Goal: Task Accomplishment & Management: Use online tool/utility

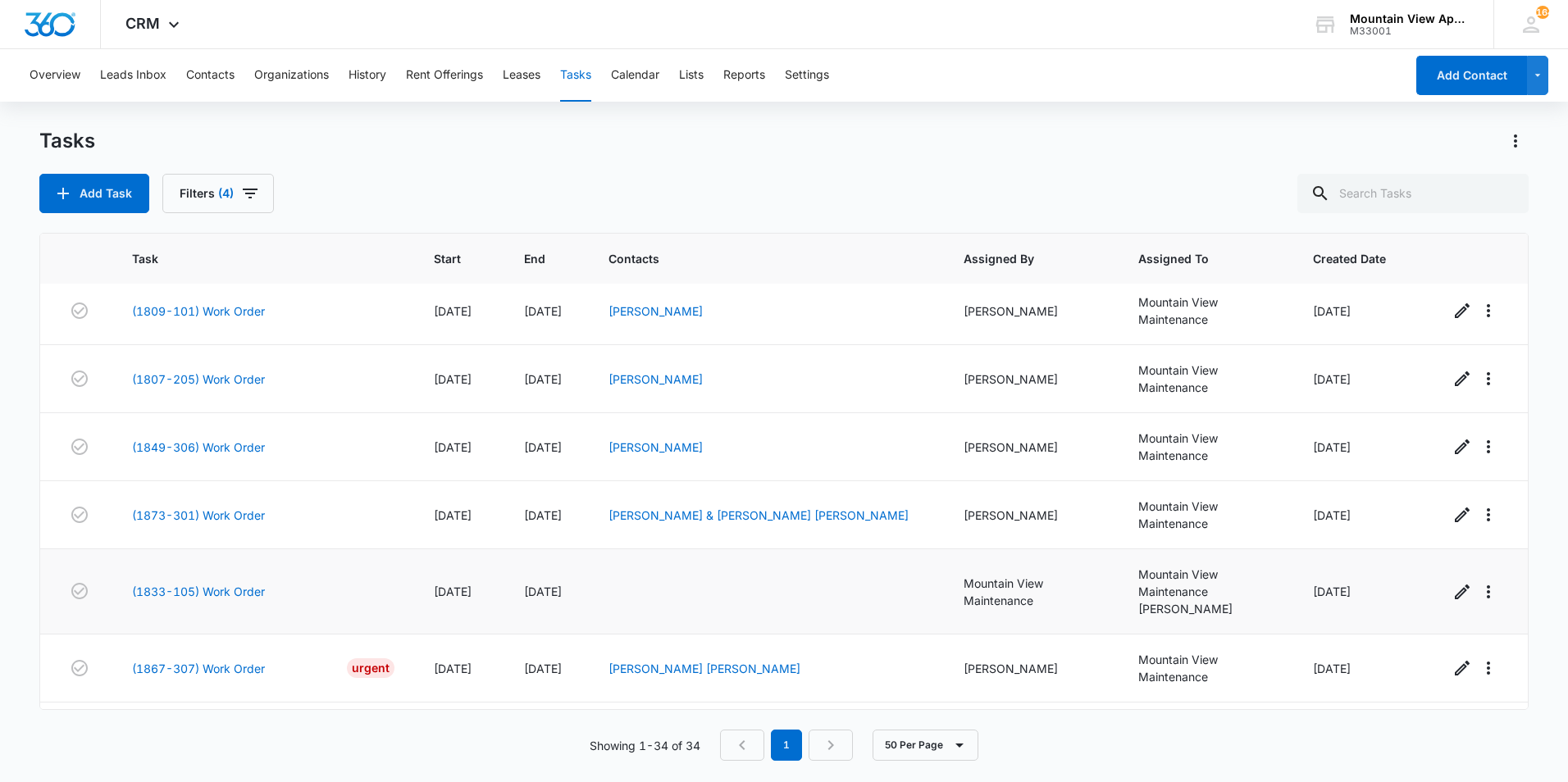
scroll to position [1923, 0]
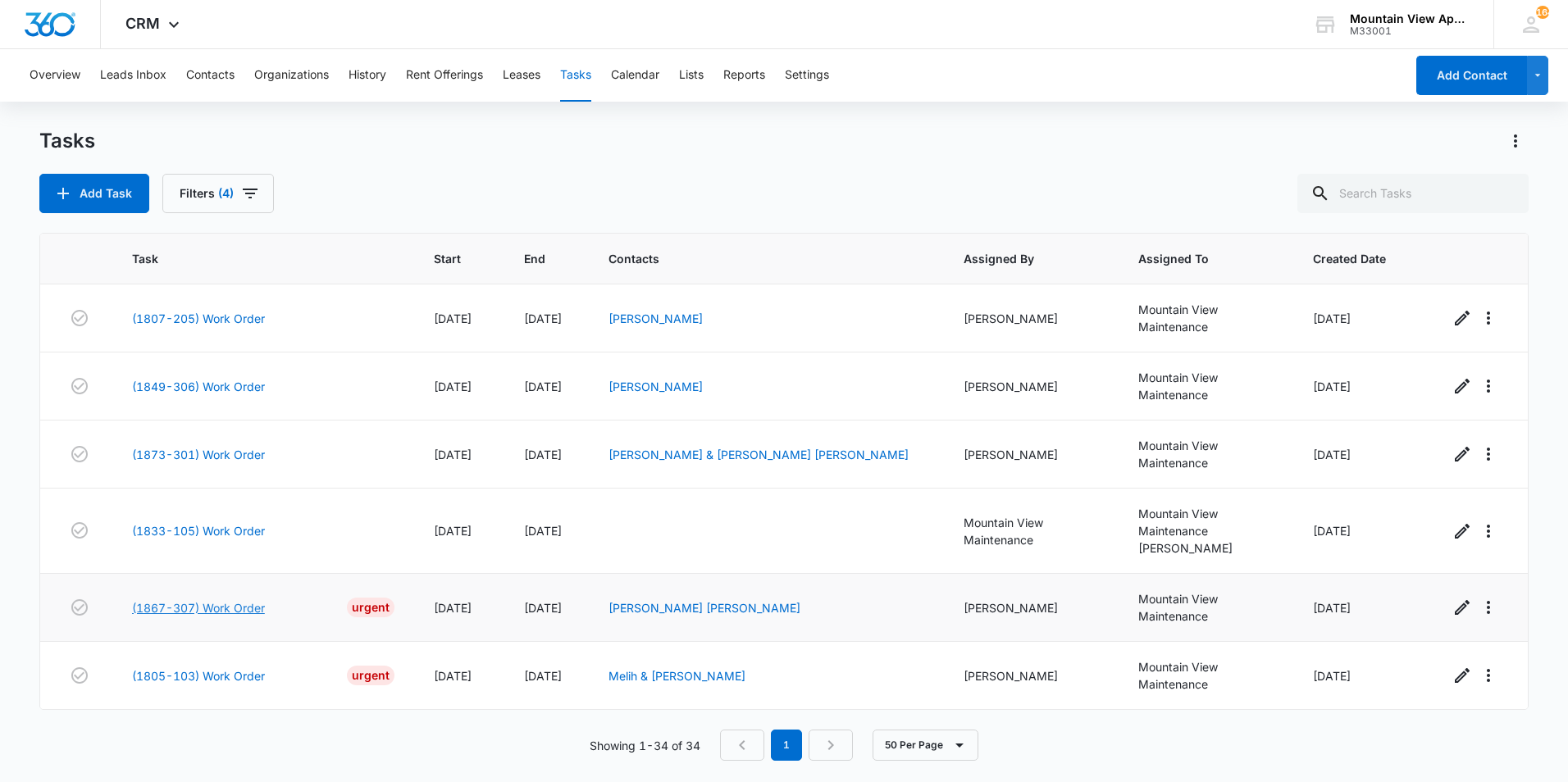
click at [226, 607] on link "(1867-307) Work Order" at bounding box center [197, 608] width 133 height 17
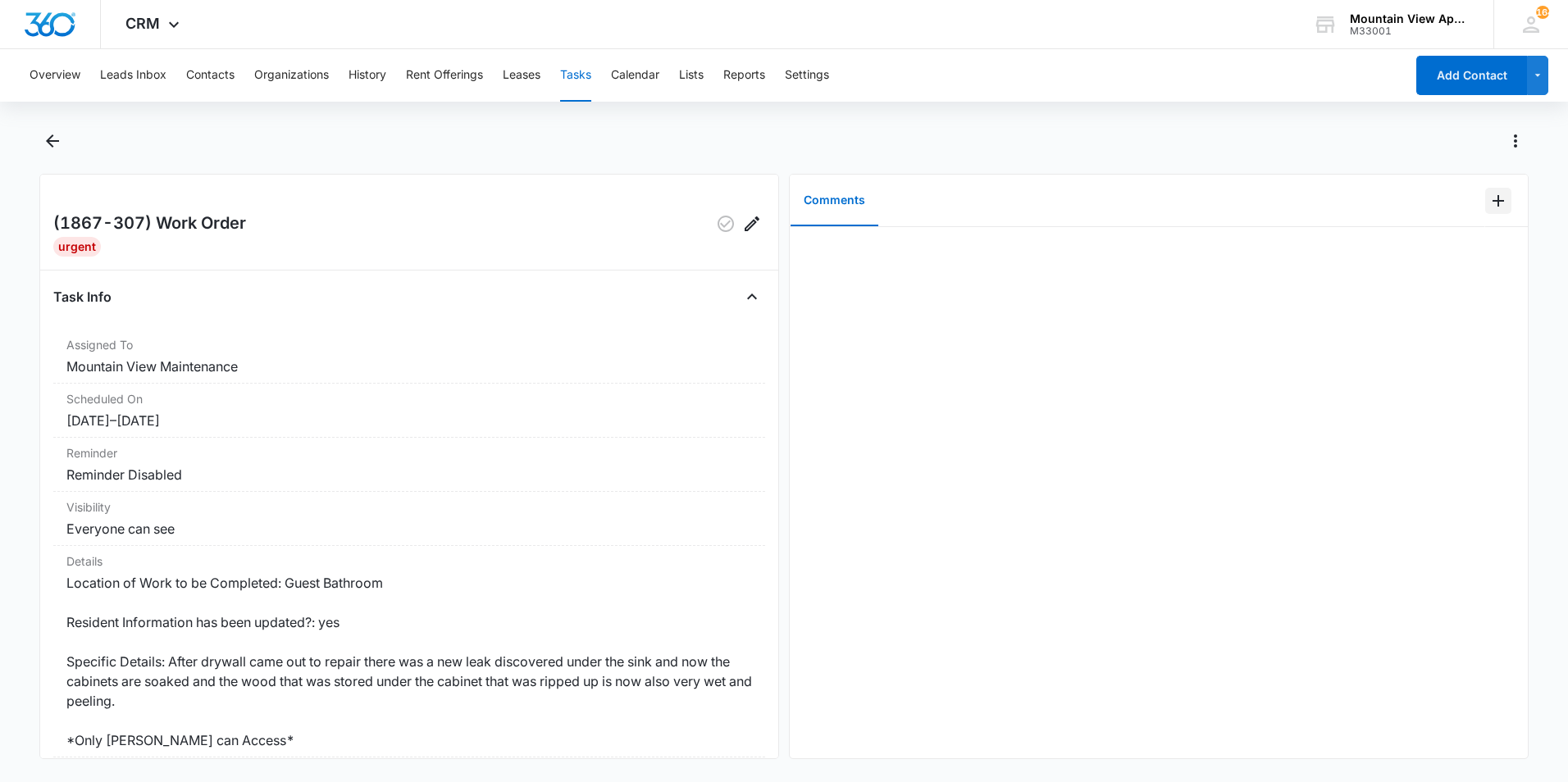
click at [1489, 203] on icon "Add Comment" at bounding box center [1498, 200] width 19 height 19
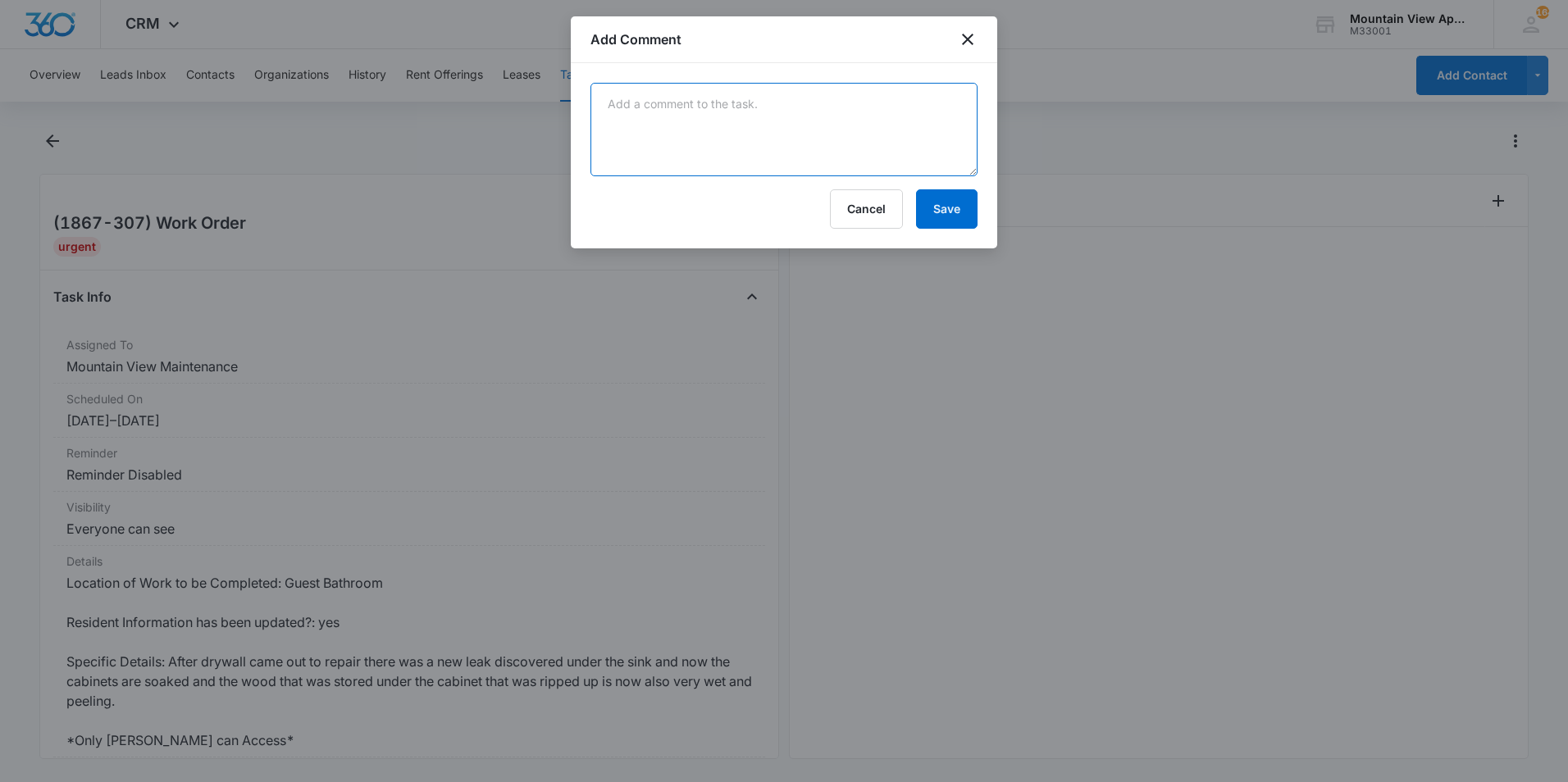
click at [830, 129] on textarea at bounding box center [784, 130] width 387 height 94
type textarea "The hot water line under the sink had a slightly loose fitting. Tightened it up…"
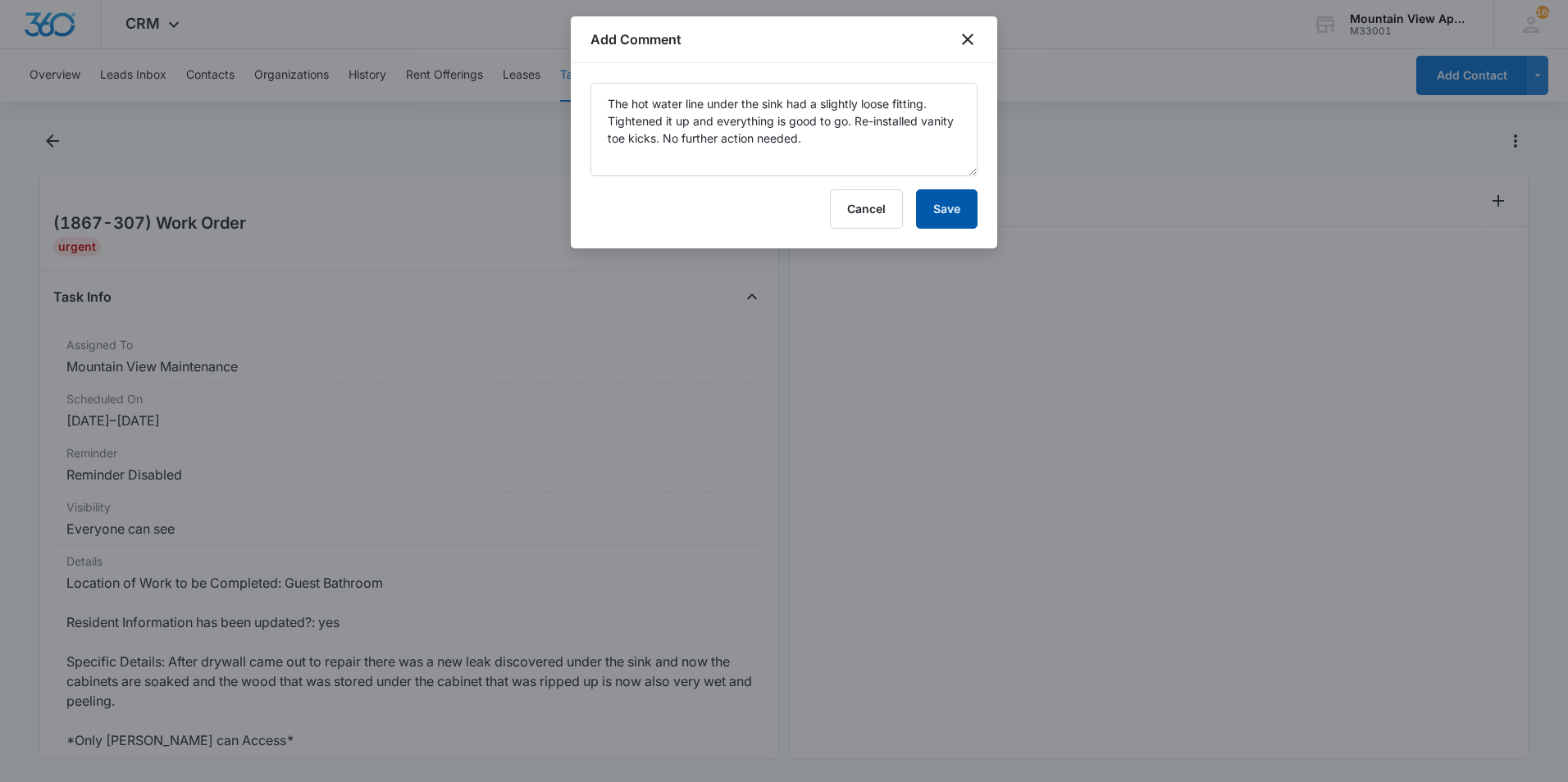
click at [957, 220] on button "Save" at bounding box center [947, 209] width 62 height 40
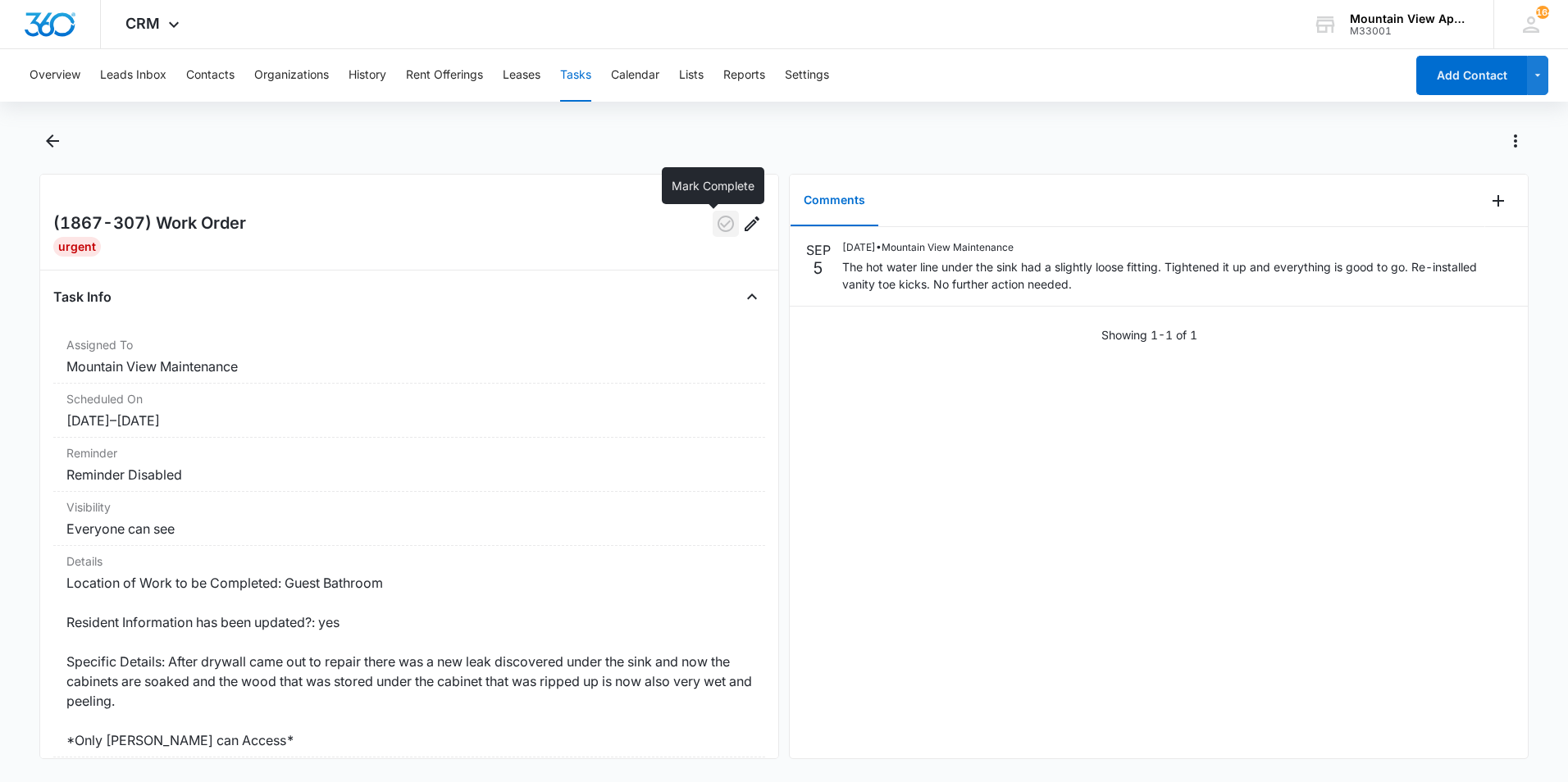
click at [716, 227] on icon "button" at bounding box center [726, 224] width 19 height 19
click at [54, 145] on icon "Back" at bounding box center [52, 141] width 19 height 19
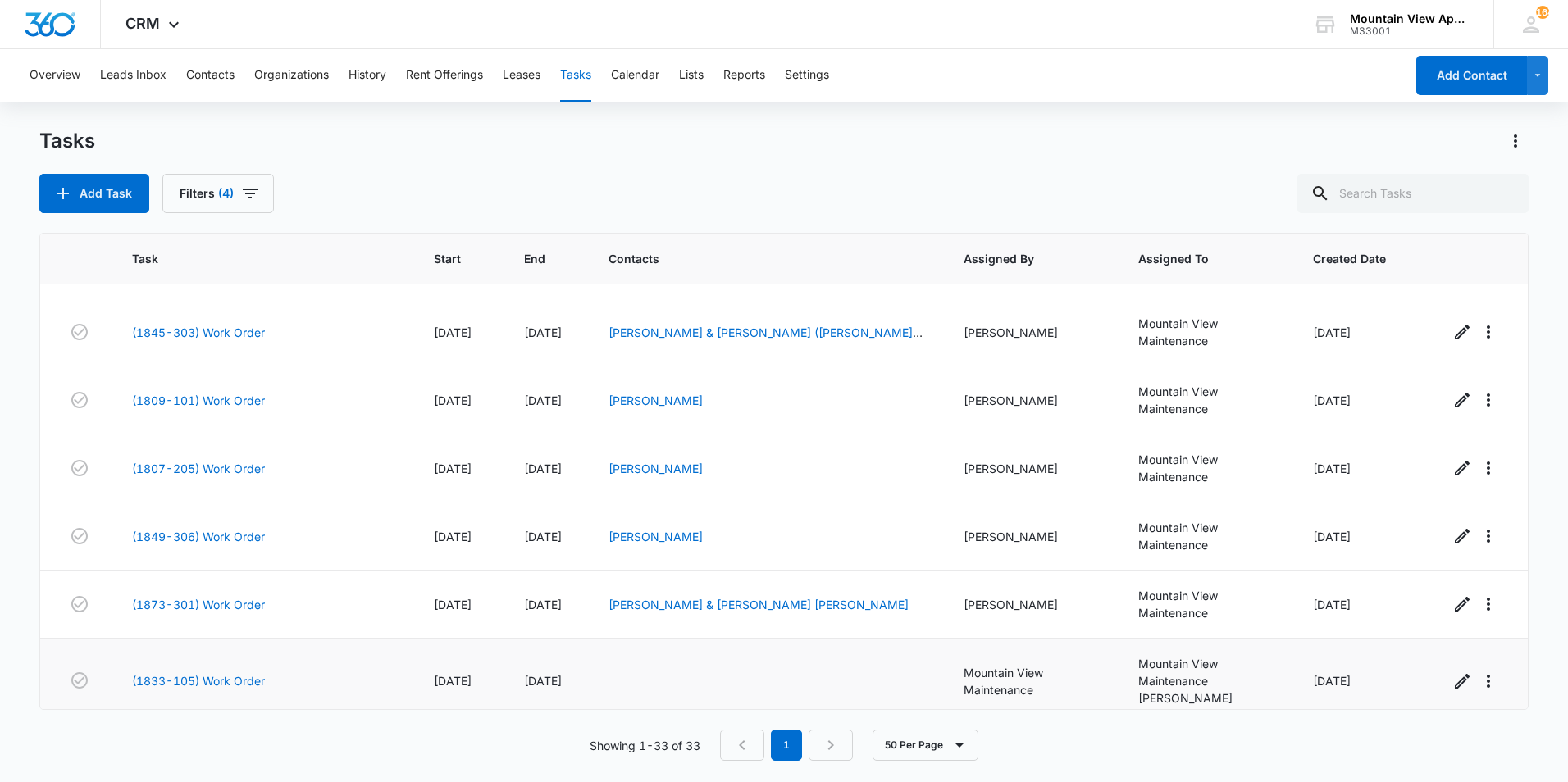
scroll to position [1855, 0]
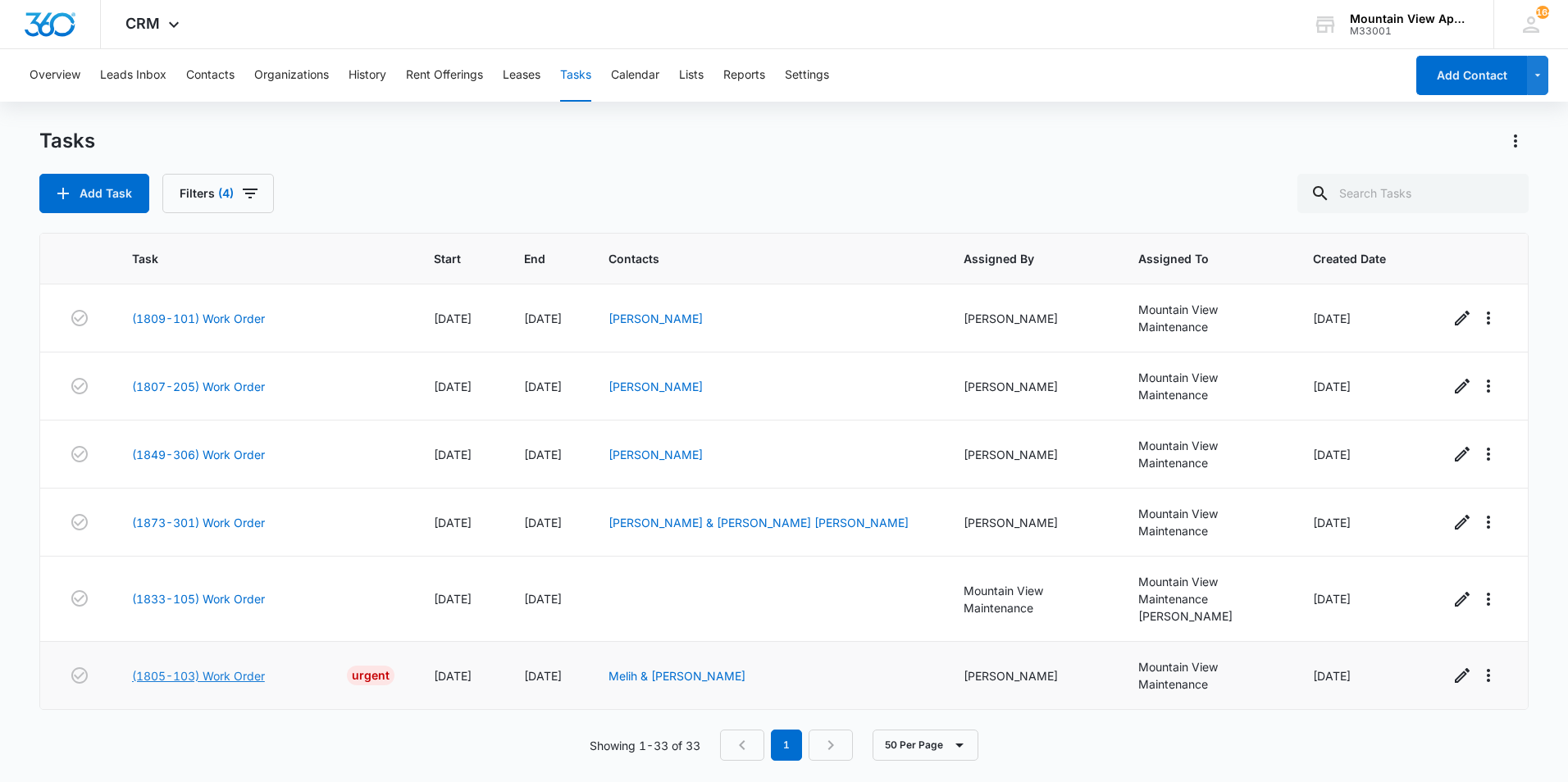
click at [181, 677] on link "(1805-103) Work Order" at bounding box center [197, 677] width 133 height 17
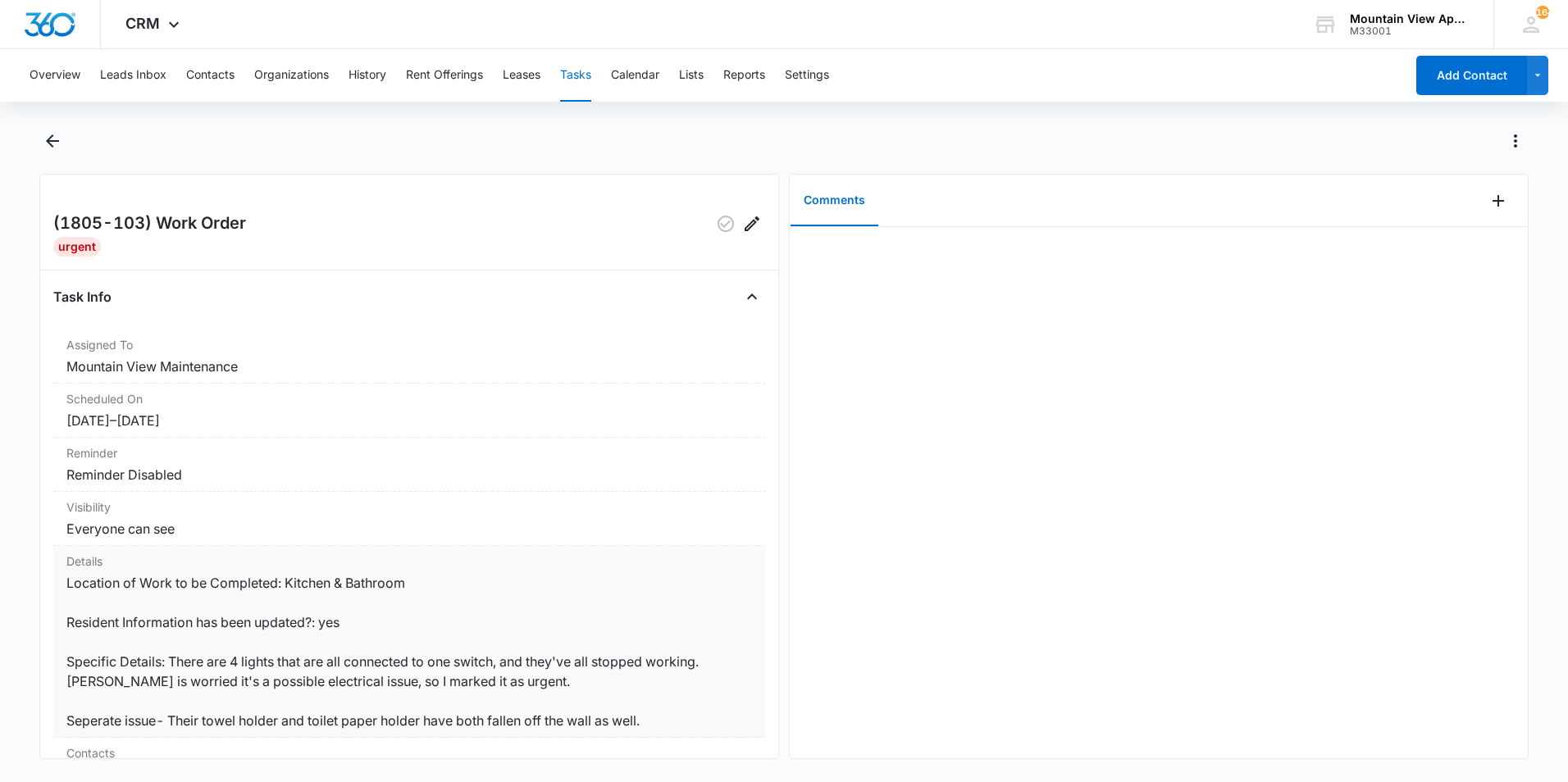
scroll to position [82, 0]
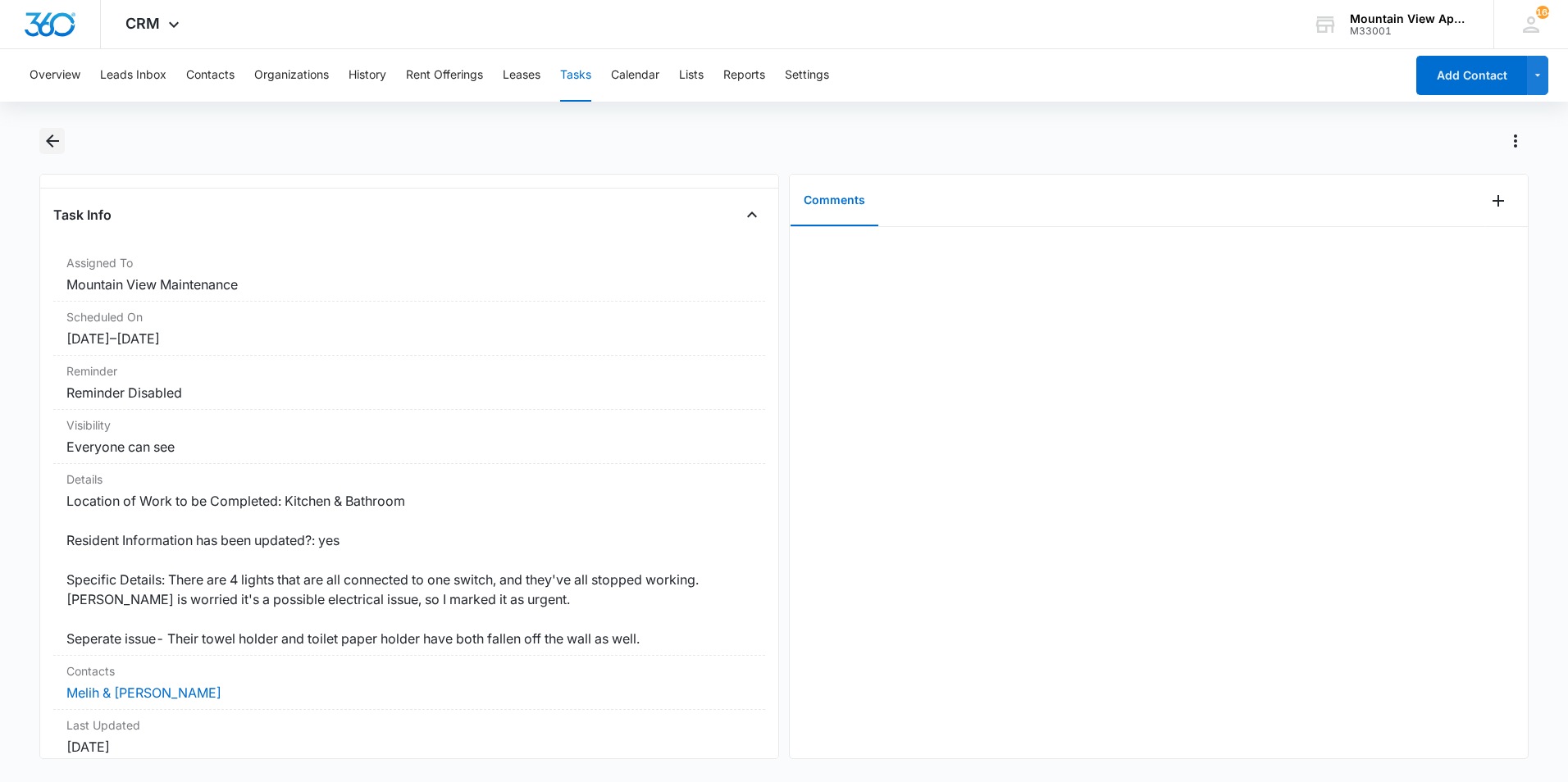
click at [47, 143] on icon "Back" at bounding box center [52, 141] width 19 height 19
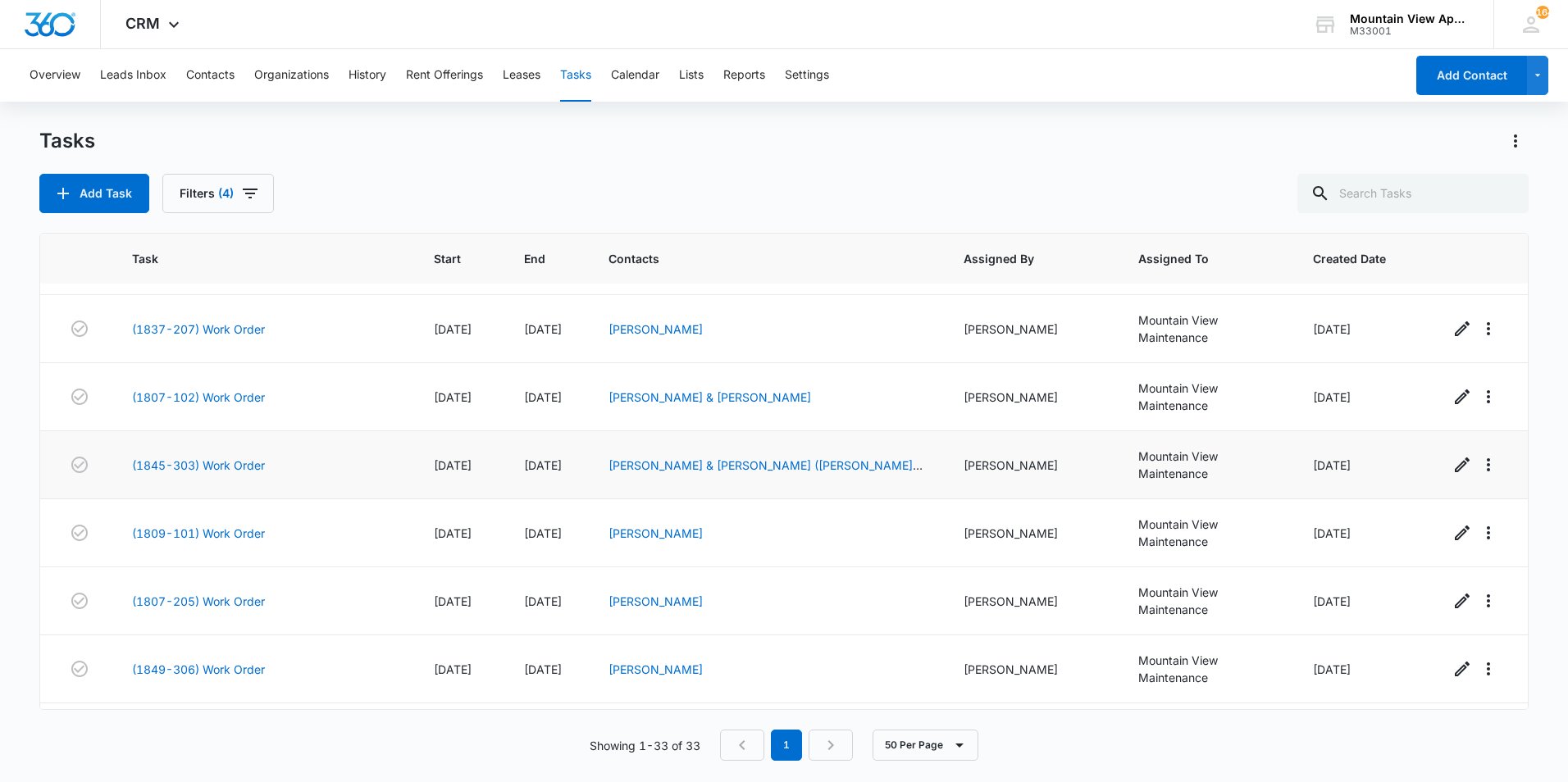
scroll to position [1855, 0]
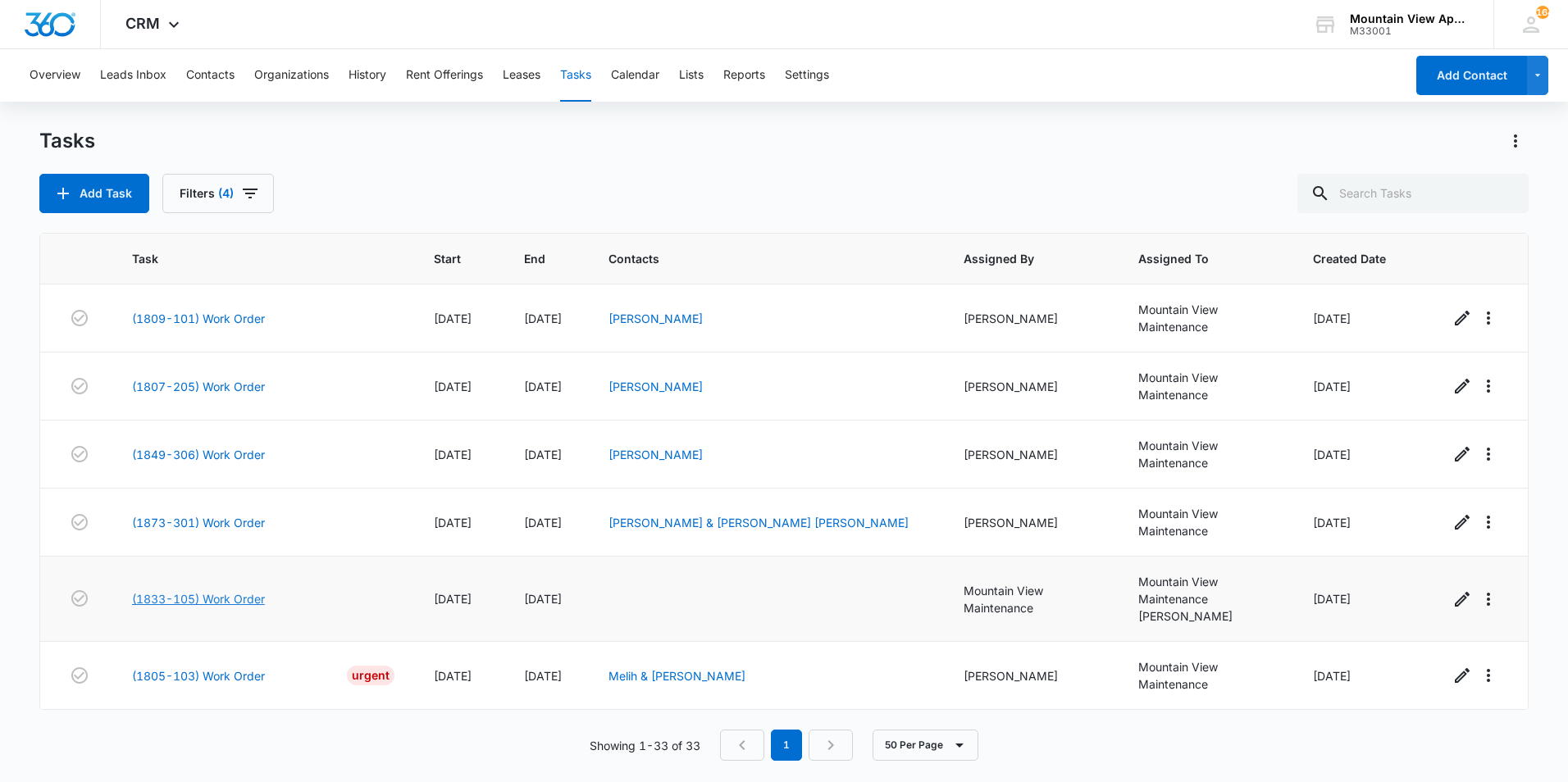
click at [159, 592] on link "(1833-105) Work Order" at bounding box center [197, 599] width 133 height 17
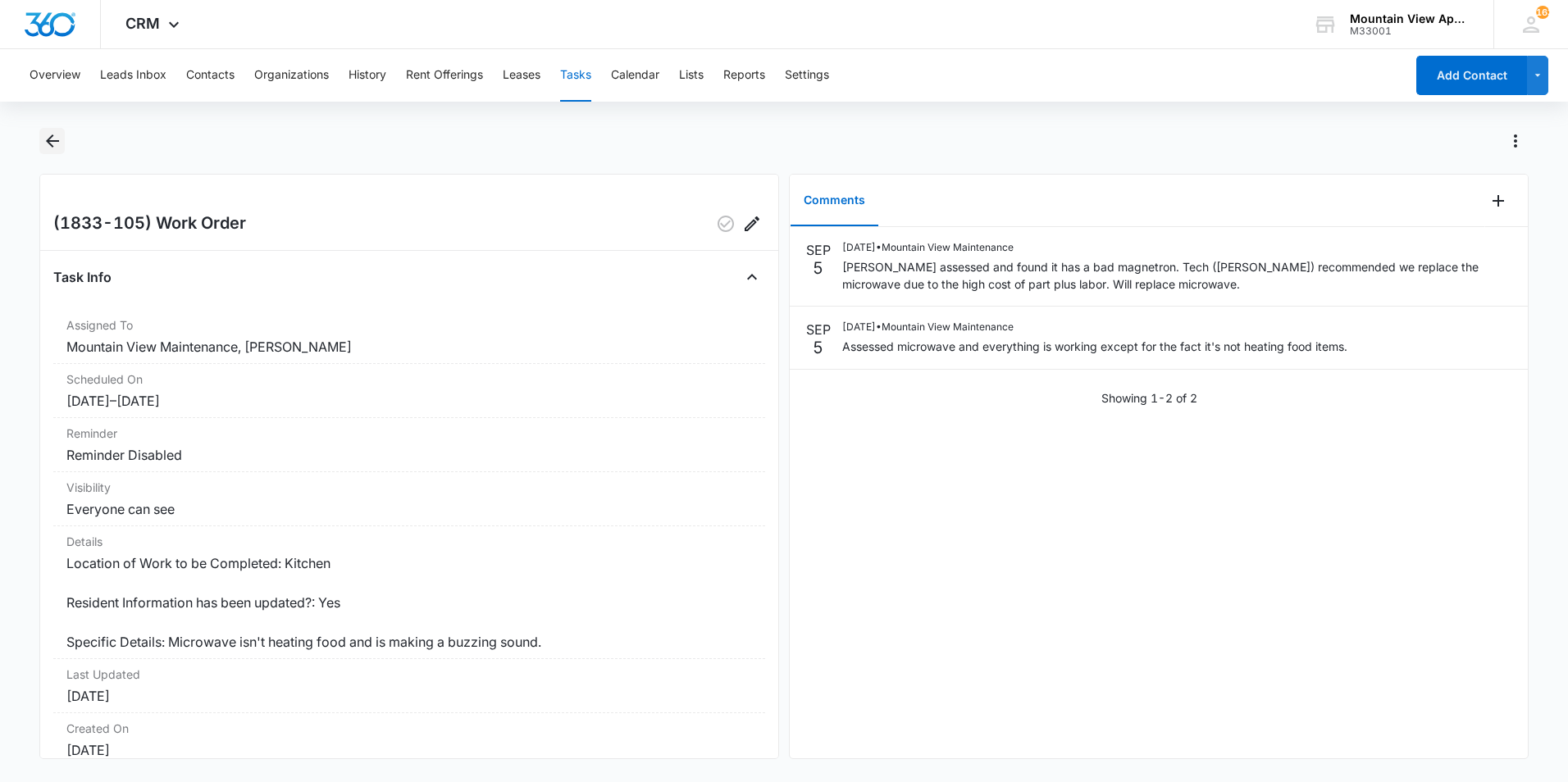
click at [52, 135] on icon "Back" at bounding box center [52, 141] width 19 height 19
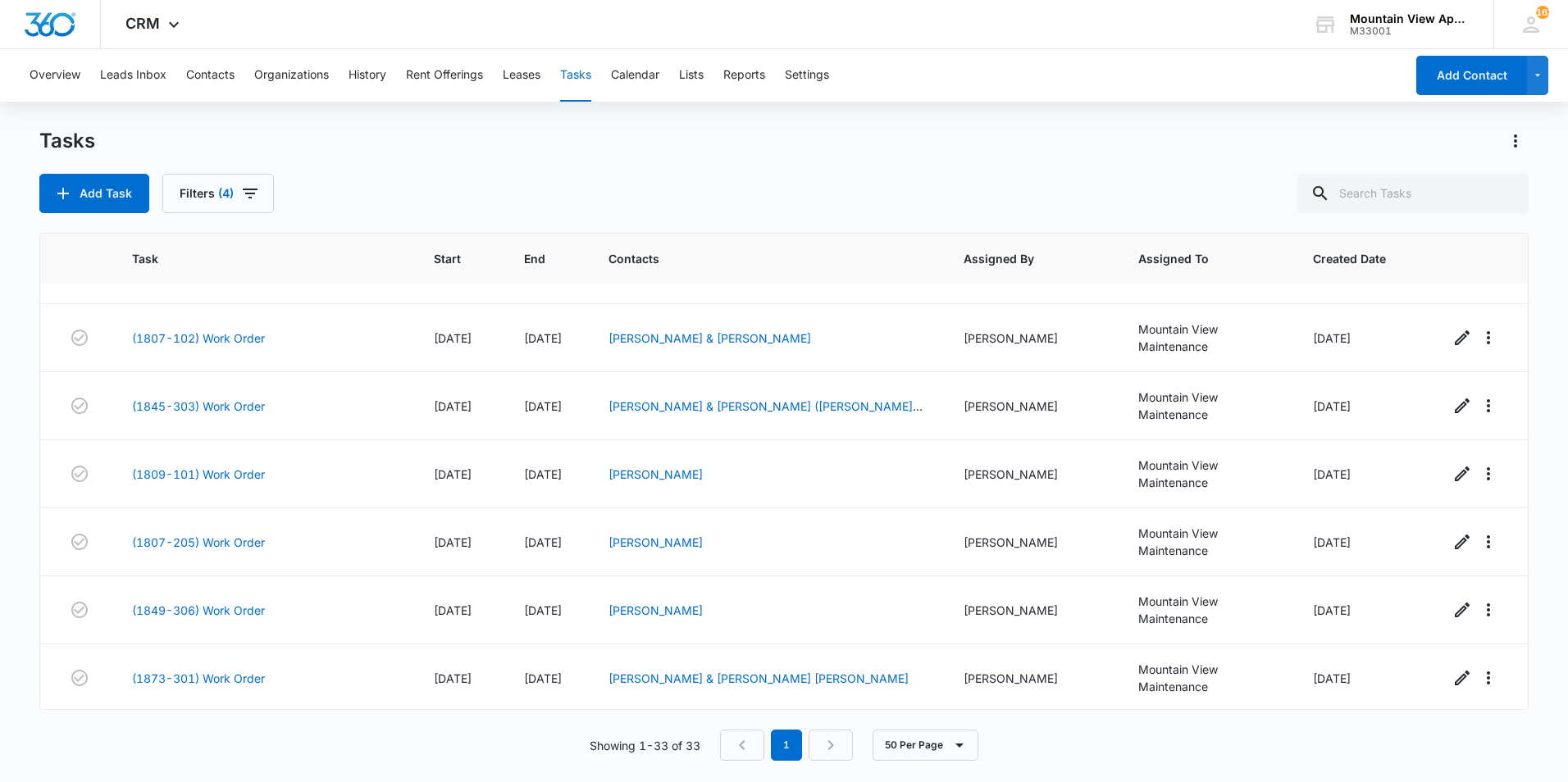
scroll to position [1855, 0]
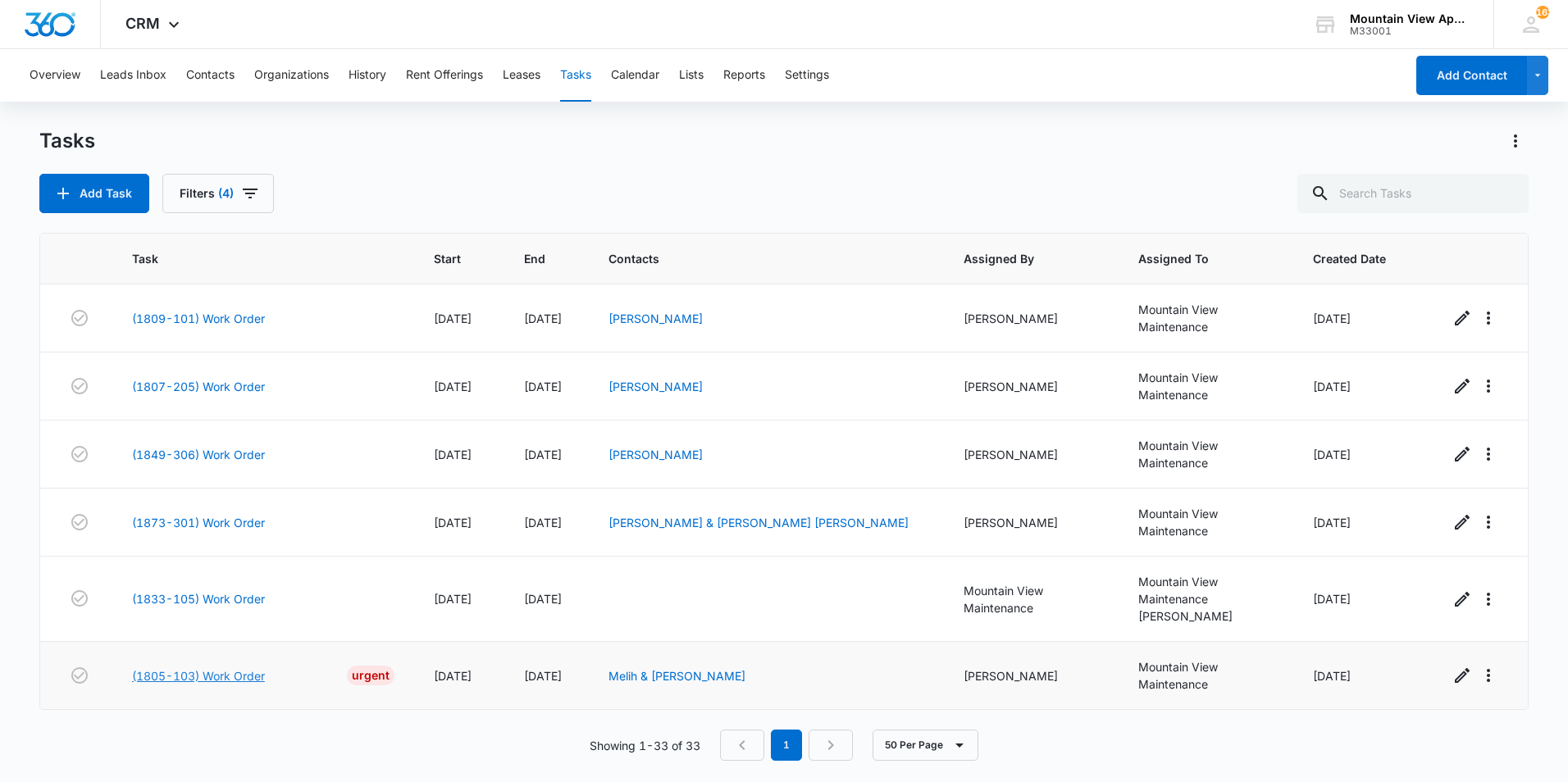
click at [224, 678] on link "(1805-103) Work Order" at bounding box center [197, 677] width 133 height 17
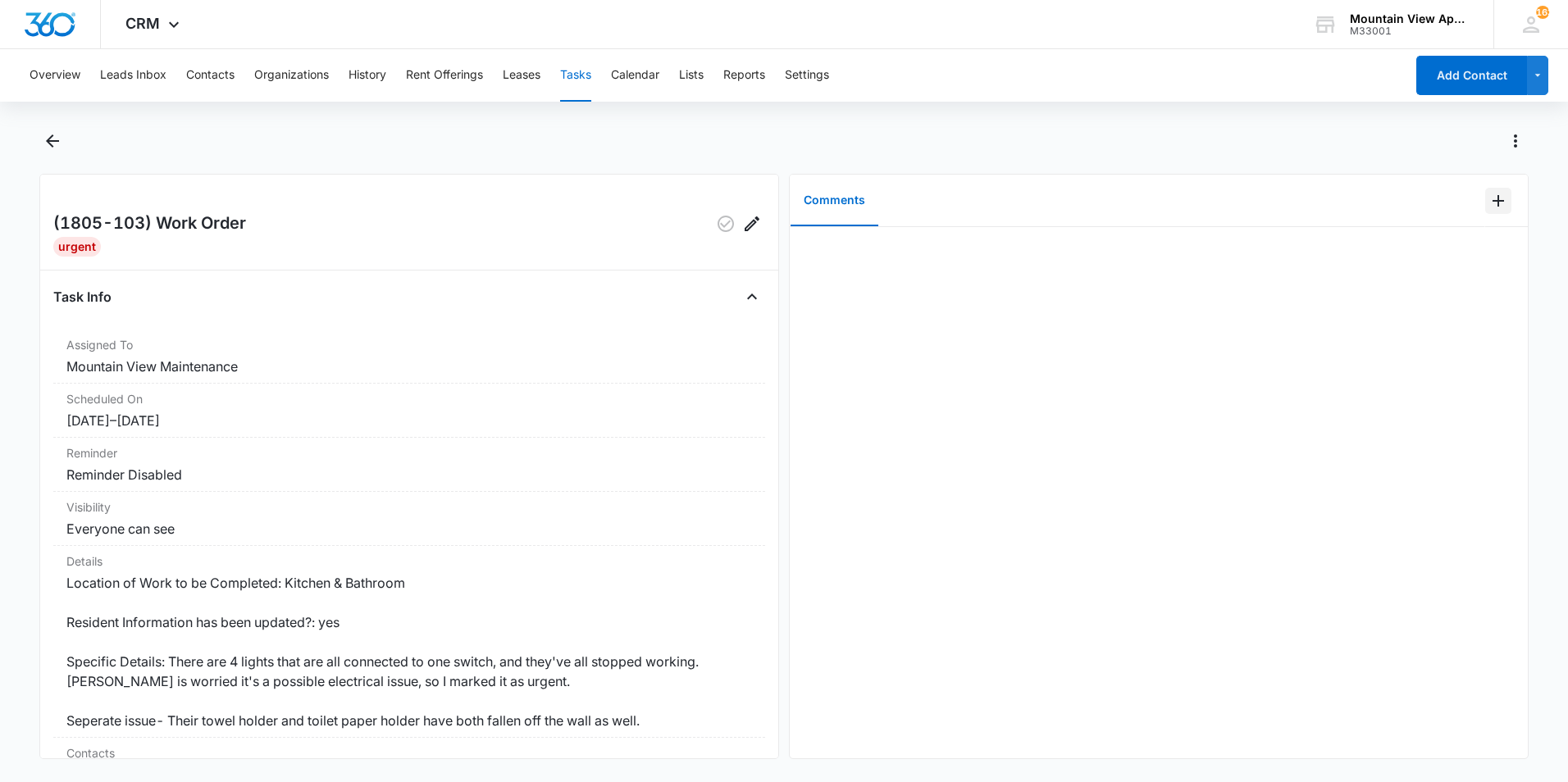
click at [1489, 202] on icon "Add Comment" at bounding box center [1498, 200] width 19 height 19
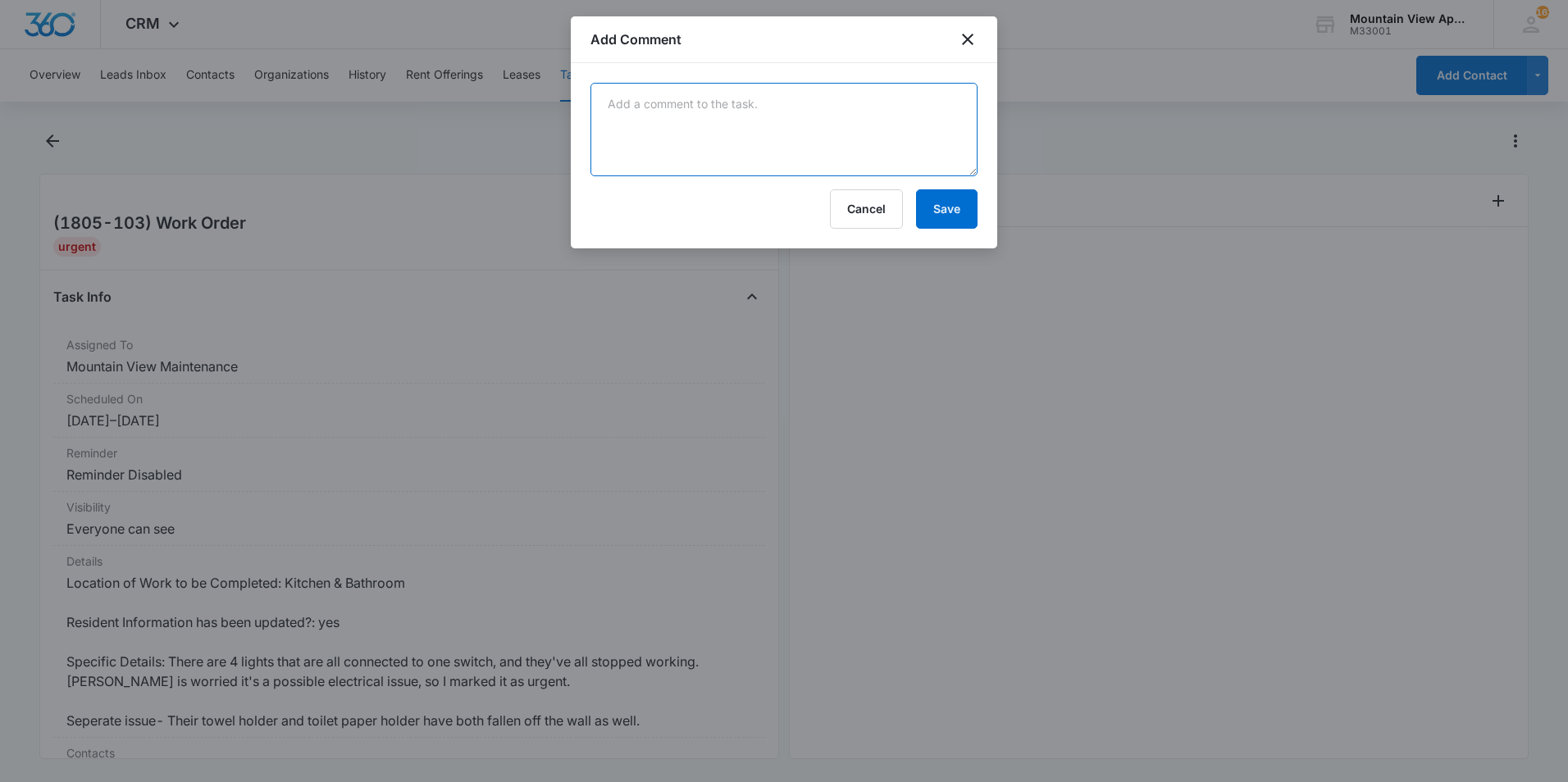
click at [693, 122] on textarea at bounding box center [784, 130] width 387 height 94
click at [900, 103] on textarea "Replaced light switch and tighten up both towel paper holder and" at bounding box center [784, 130] width 387 height 94
type textarea "Replaced light switch and tighten up both towel holder and toilet paper holder."
click at [922, 218] on button "Save" at bounding box center [947, 209] width 62 height 40
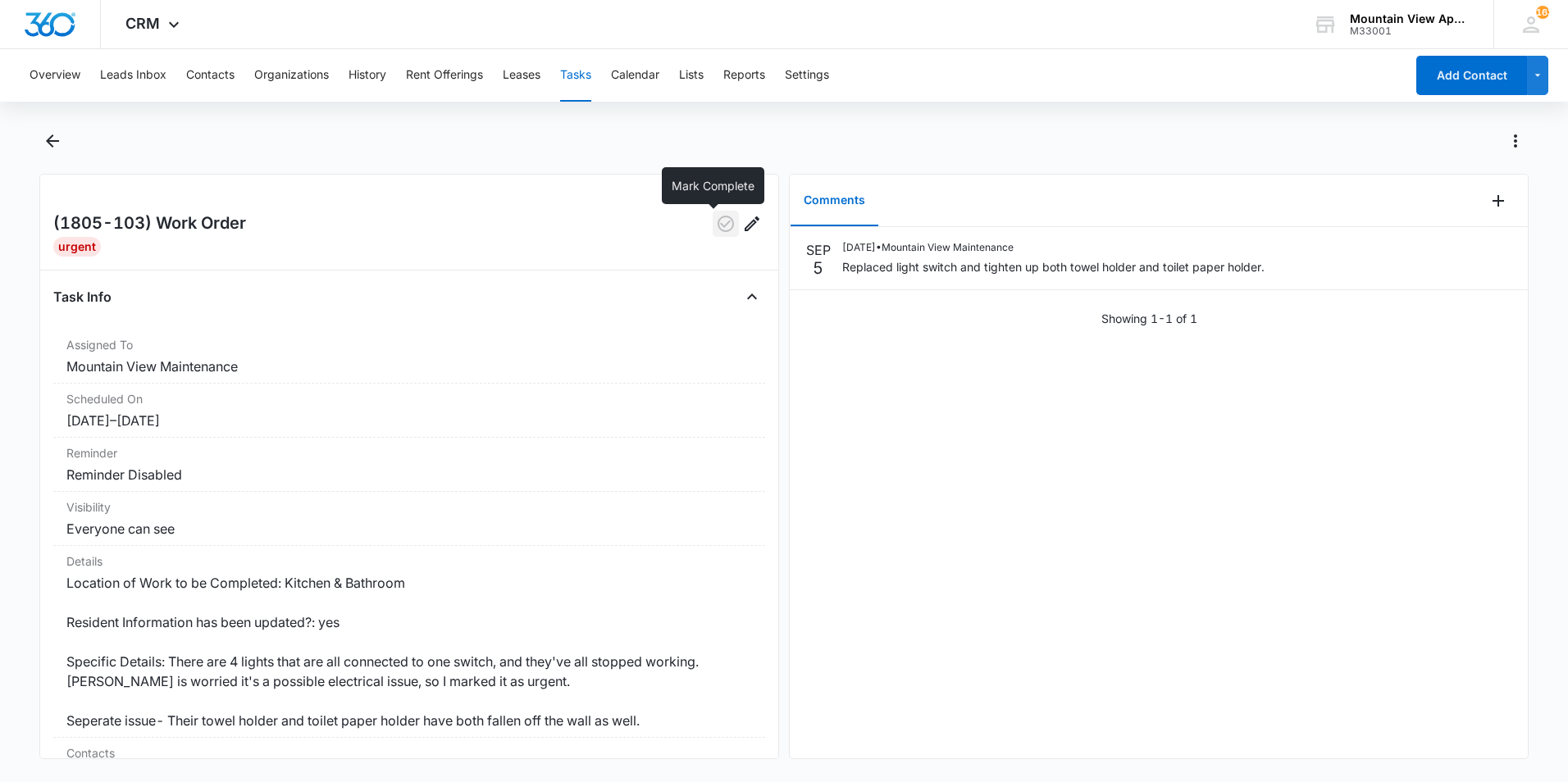
click at [716, 228] on icon "button" at bounding box center [726, 224] width 19 height 19
click at [54, 140] on icon "Back" at bounding box center [52, 141] width 14 height 14
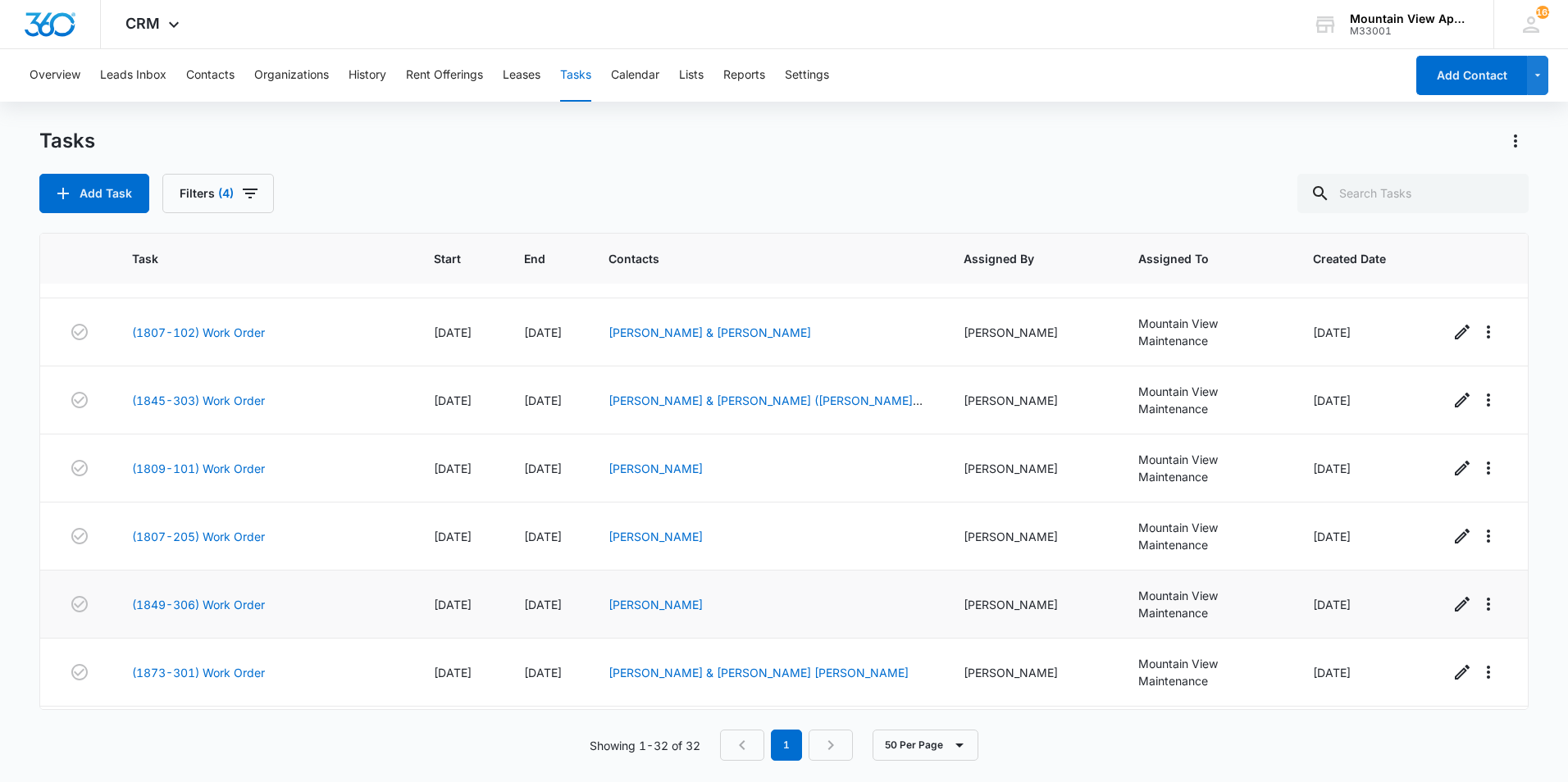
scroll to position [1787, 0]
